Goal: Transaction & Acquisition: Purchase product/service

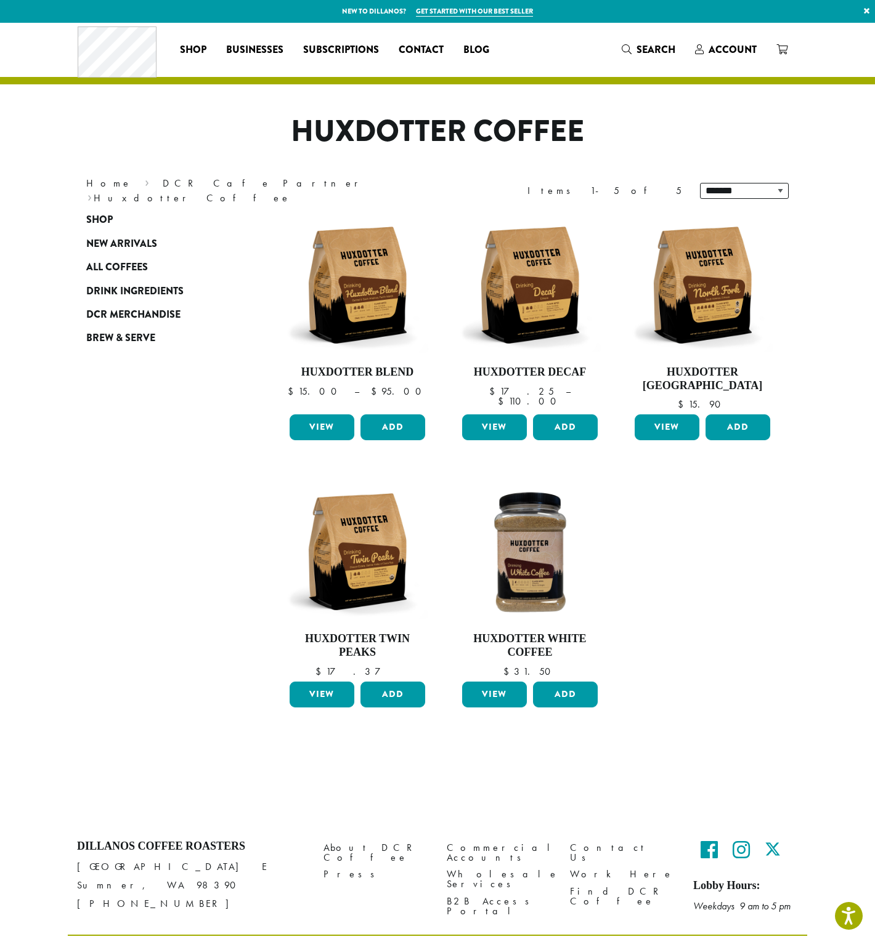
scroll to position [36, 0]
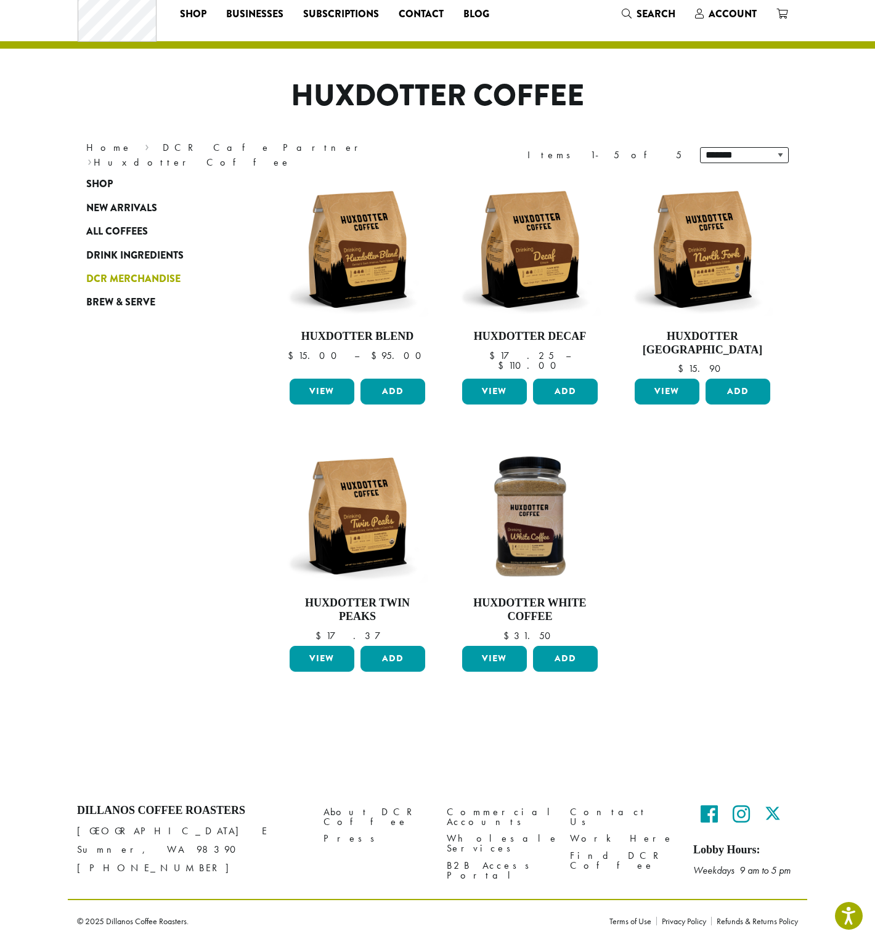
click at [128, 273] on span "DCR Merchandise" at bounding box center [133, 279] width 94 height 15
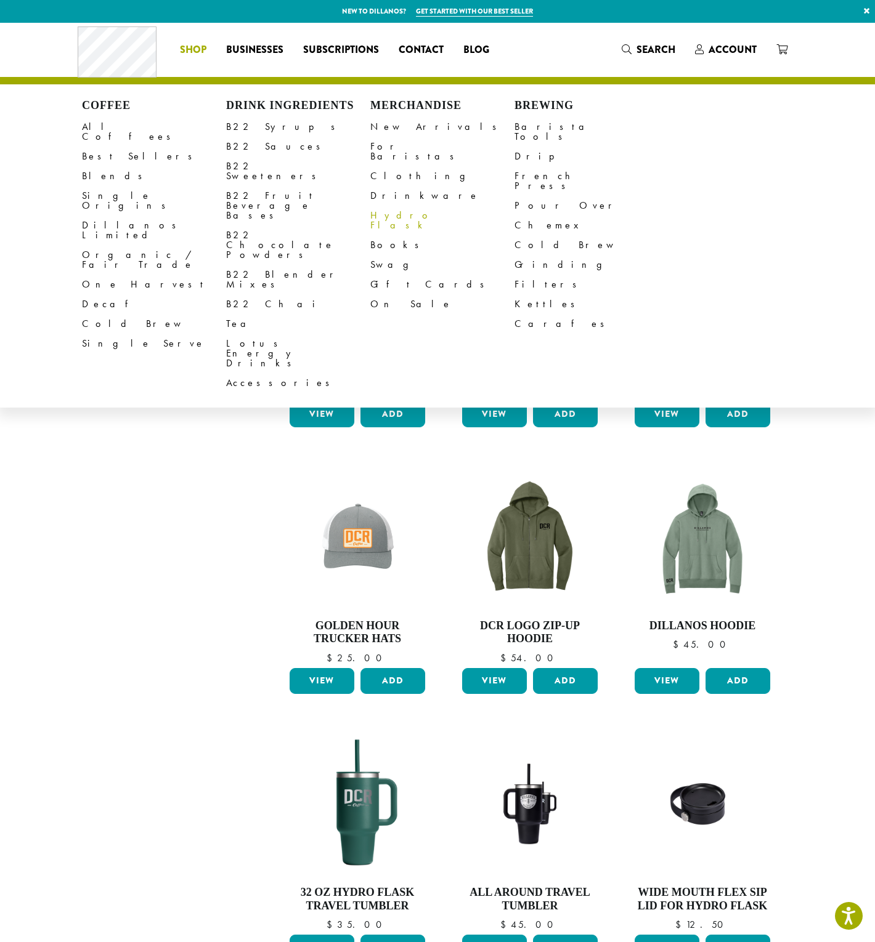
click at [402, 206] on link "Hydro Flask" at bounding box center [442, 221] width 144 height 30
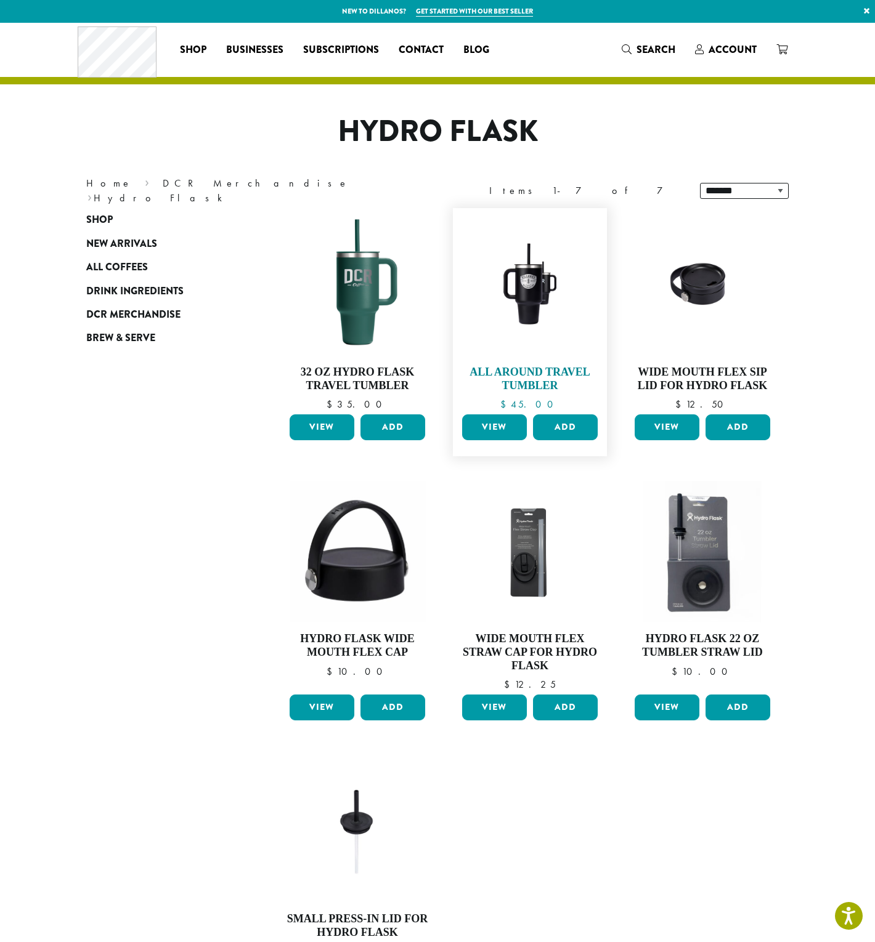
click at [534, 280] on img at bounding box center [530, 285] width 142 height 106
